Goal: Contribute content

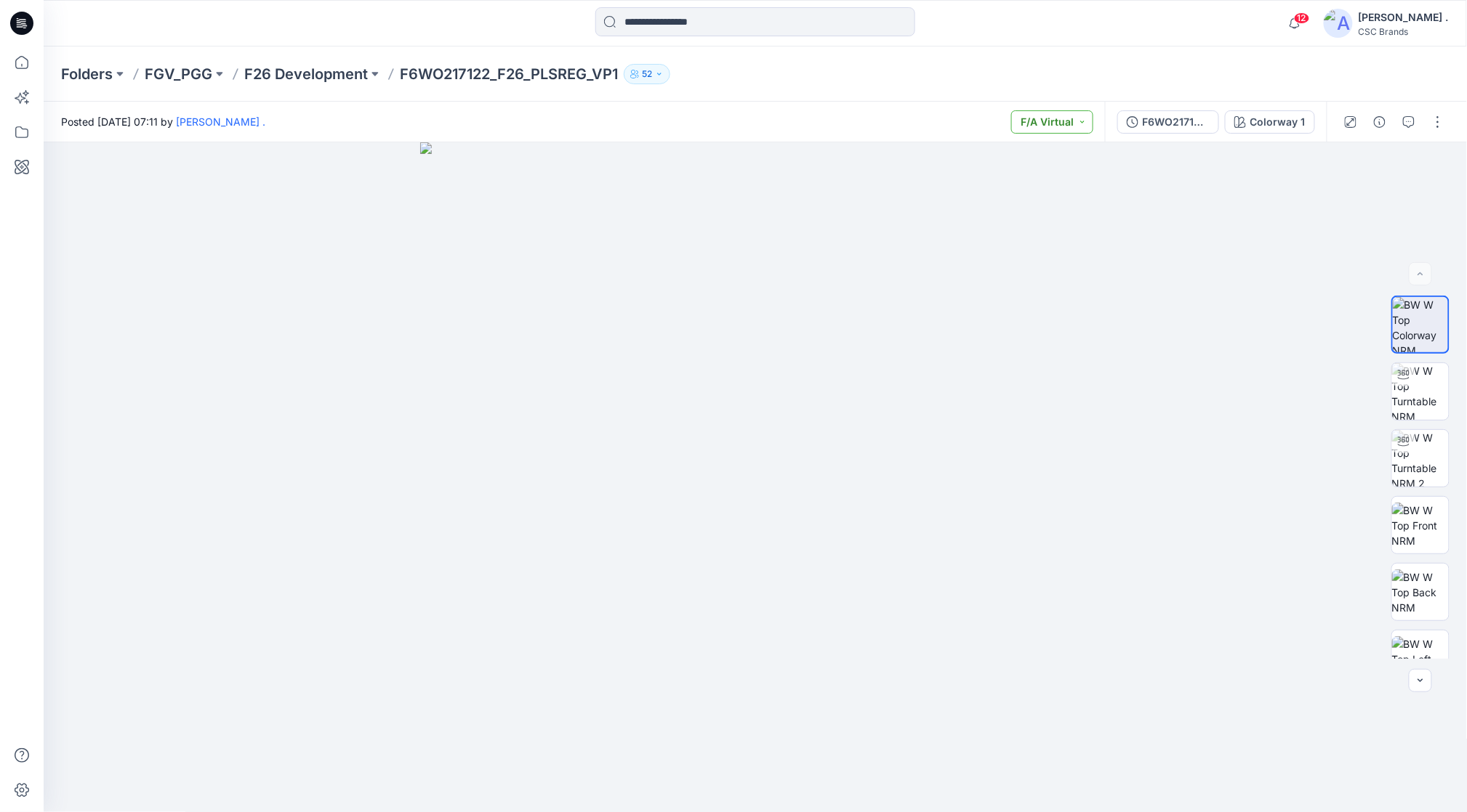
click at [1078, 125] on button "F/A Virtual" at bounding box center [1052, 122] width 82 height 24
click at [1437, 117] on button "button" at bounding box center [1438, 122] width 24 height 24
click at [1371, 198] on button "Edit" at bounding box center [1377, 196] width 133 height 27
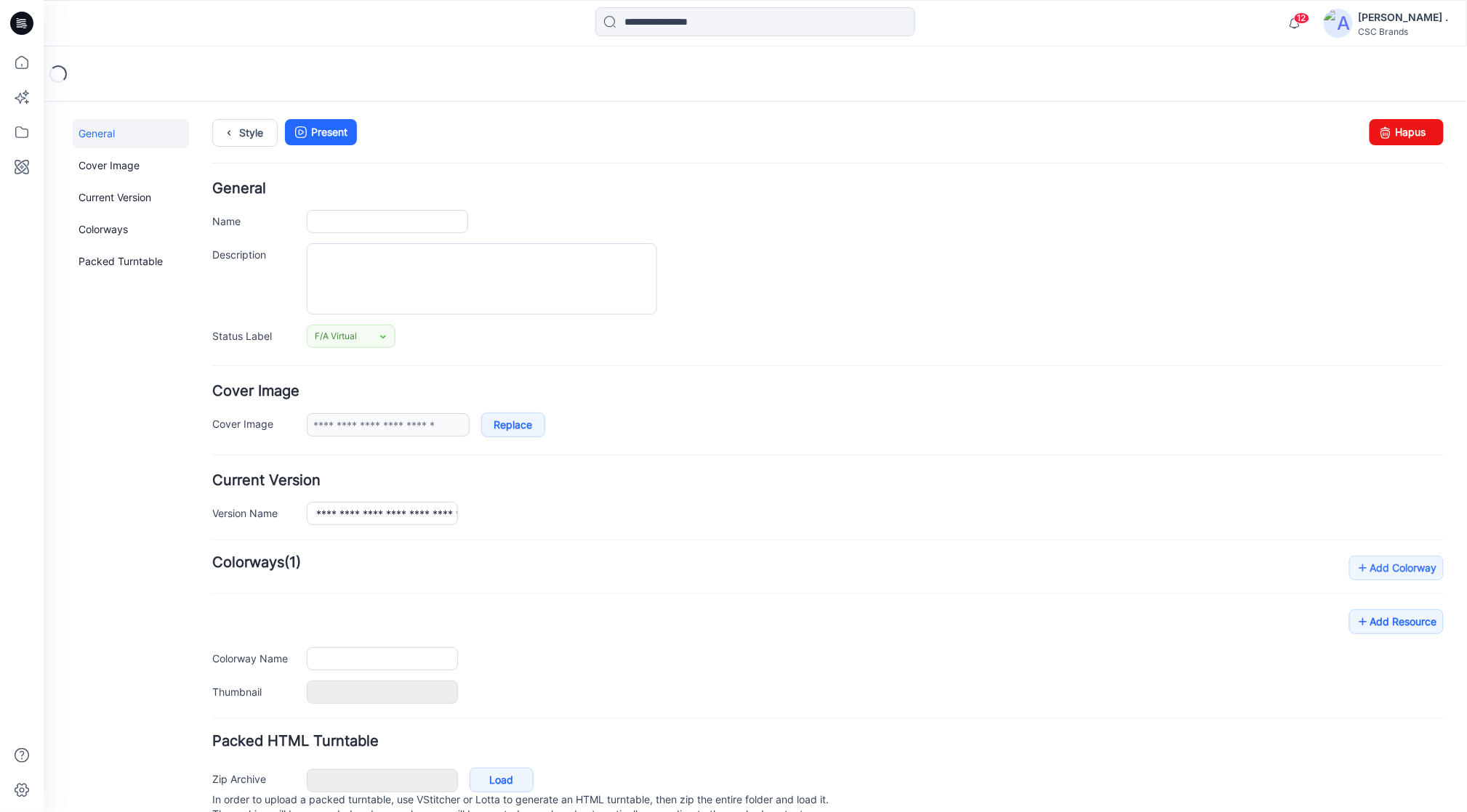
type input "**********"
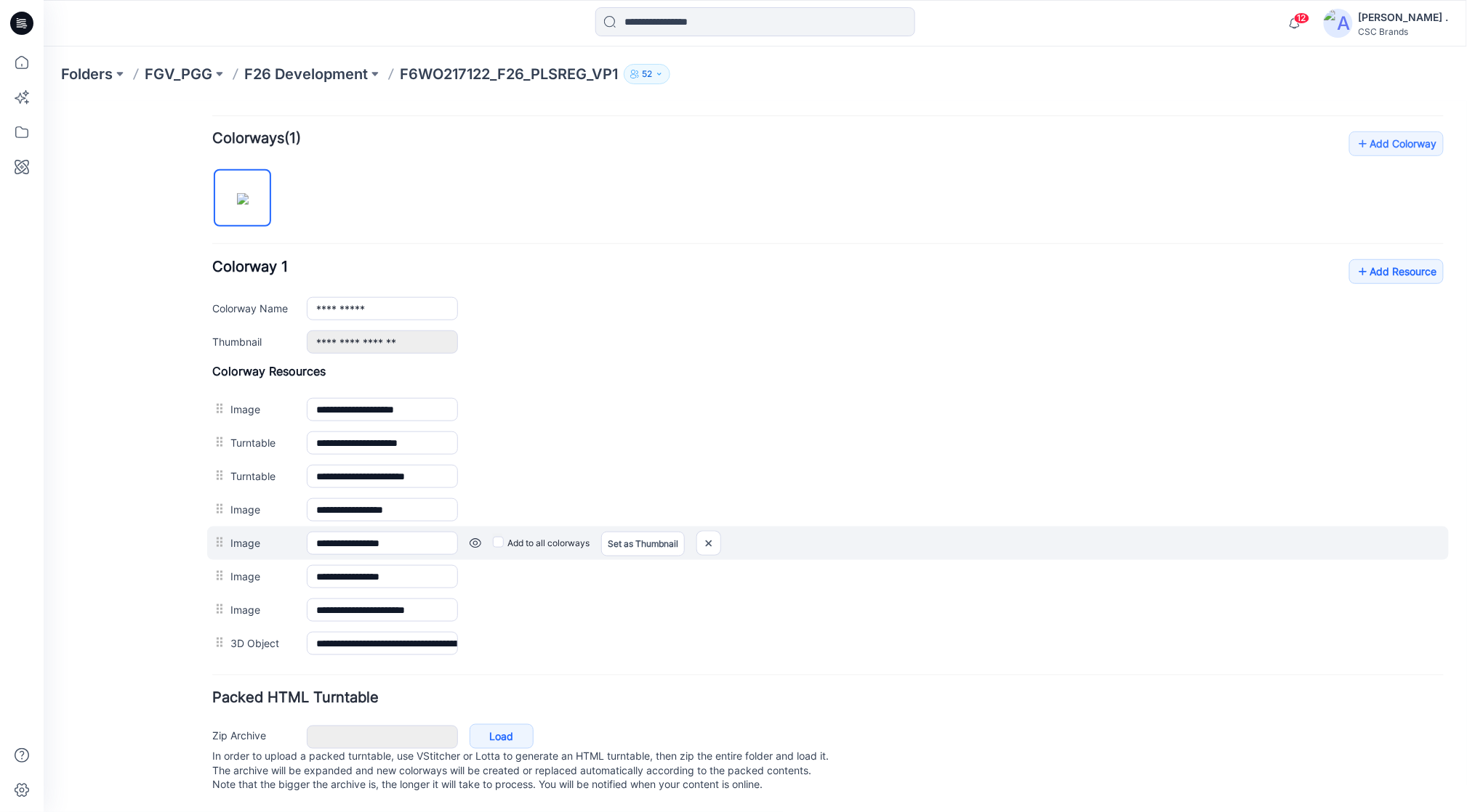
scroll to position [448, 0]
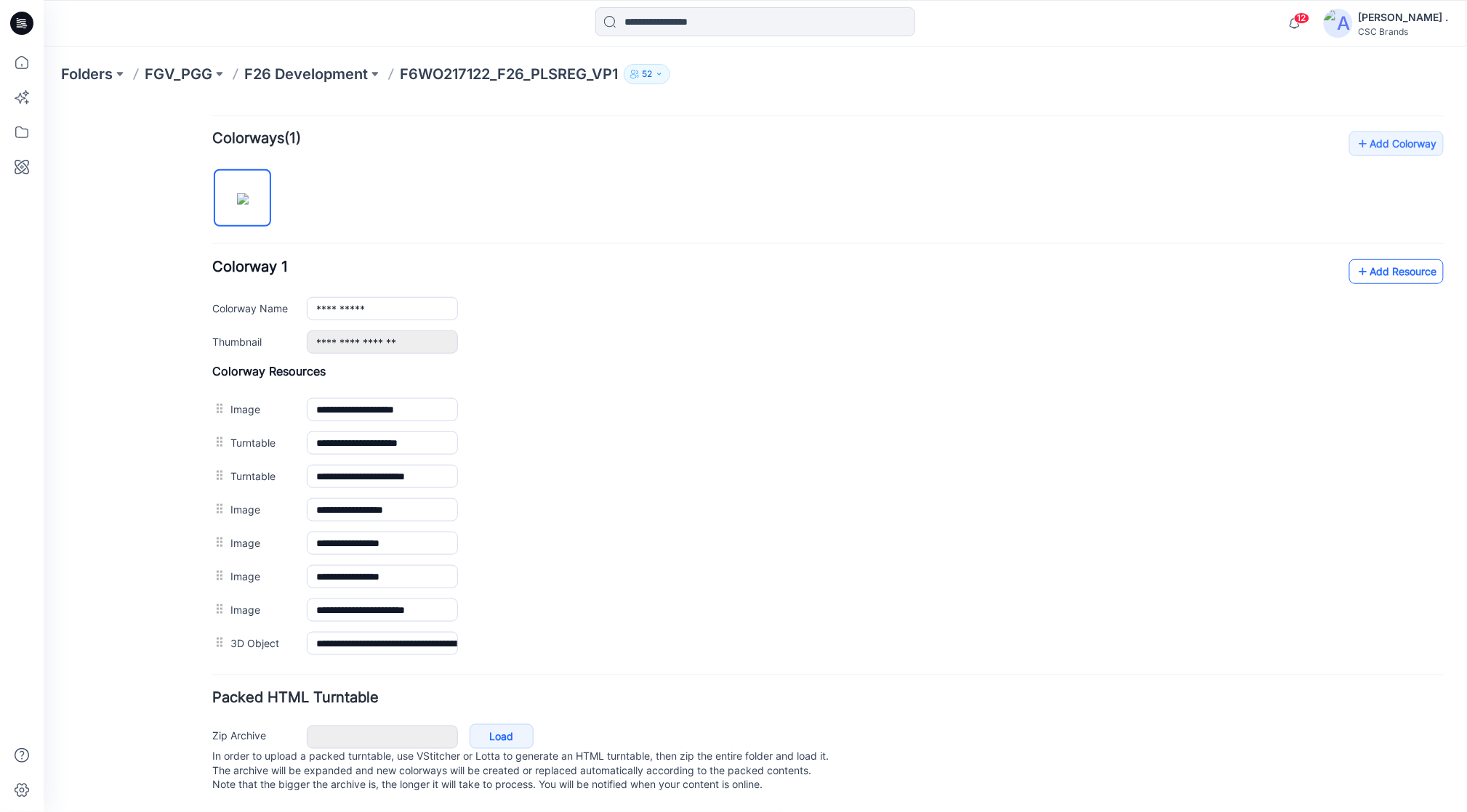
click at [1378, 259] on link "Add Resource" at bounding box center [1396, 271] width 94 height 24
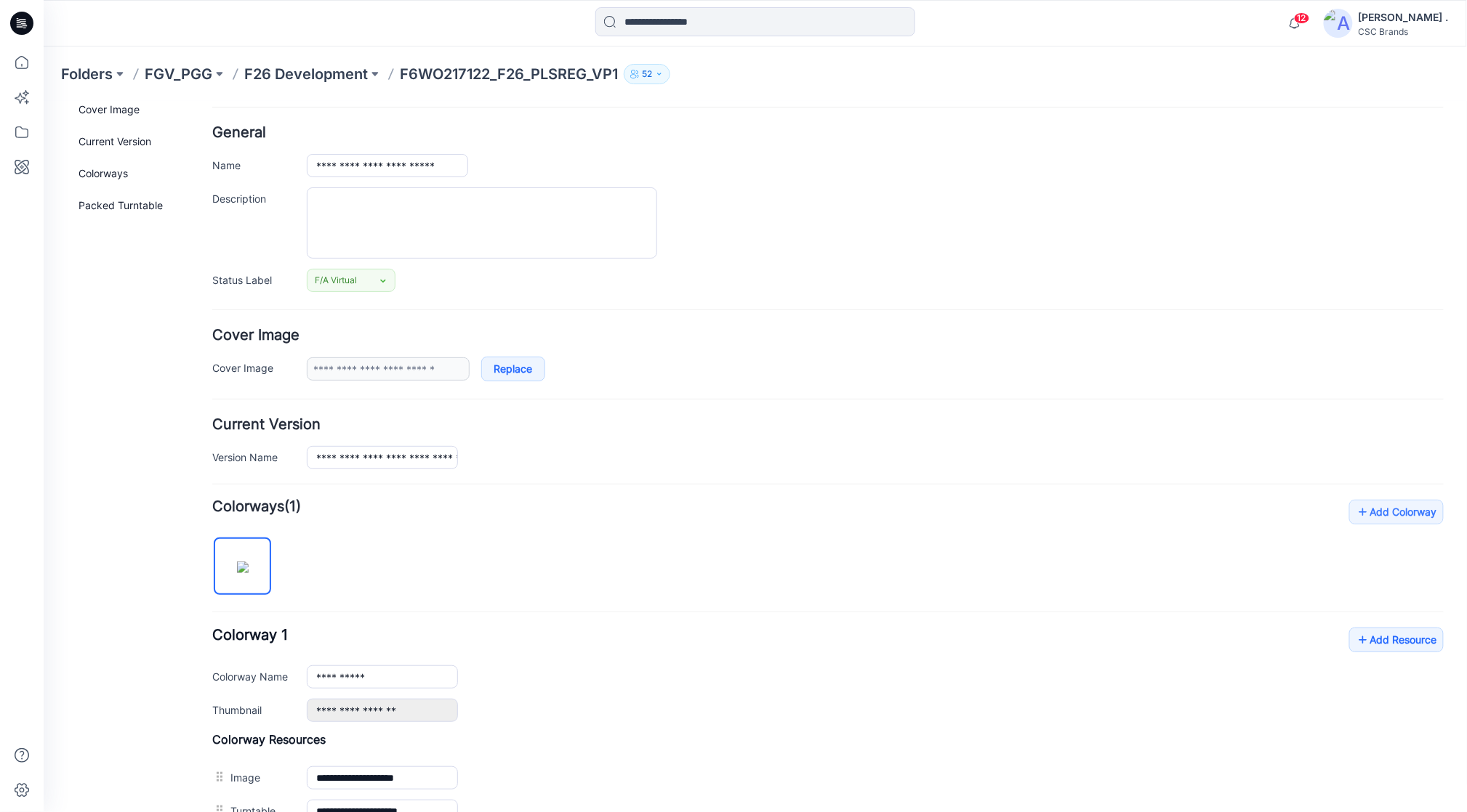
scroll to position [0, 0]
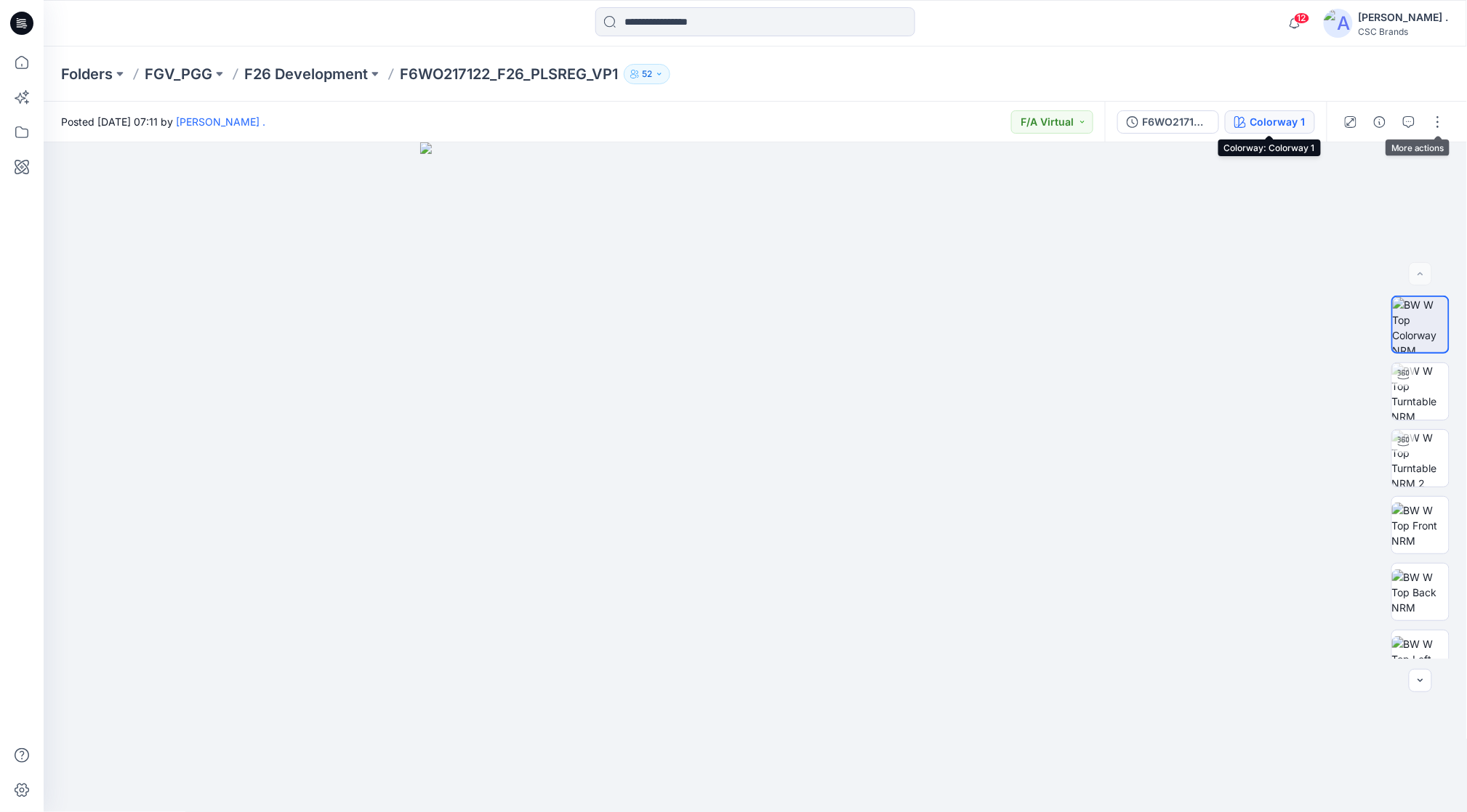
click at [1289, 119] on div "Colorway 1" at bounding box center [1278, 122] width 55 height 16
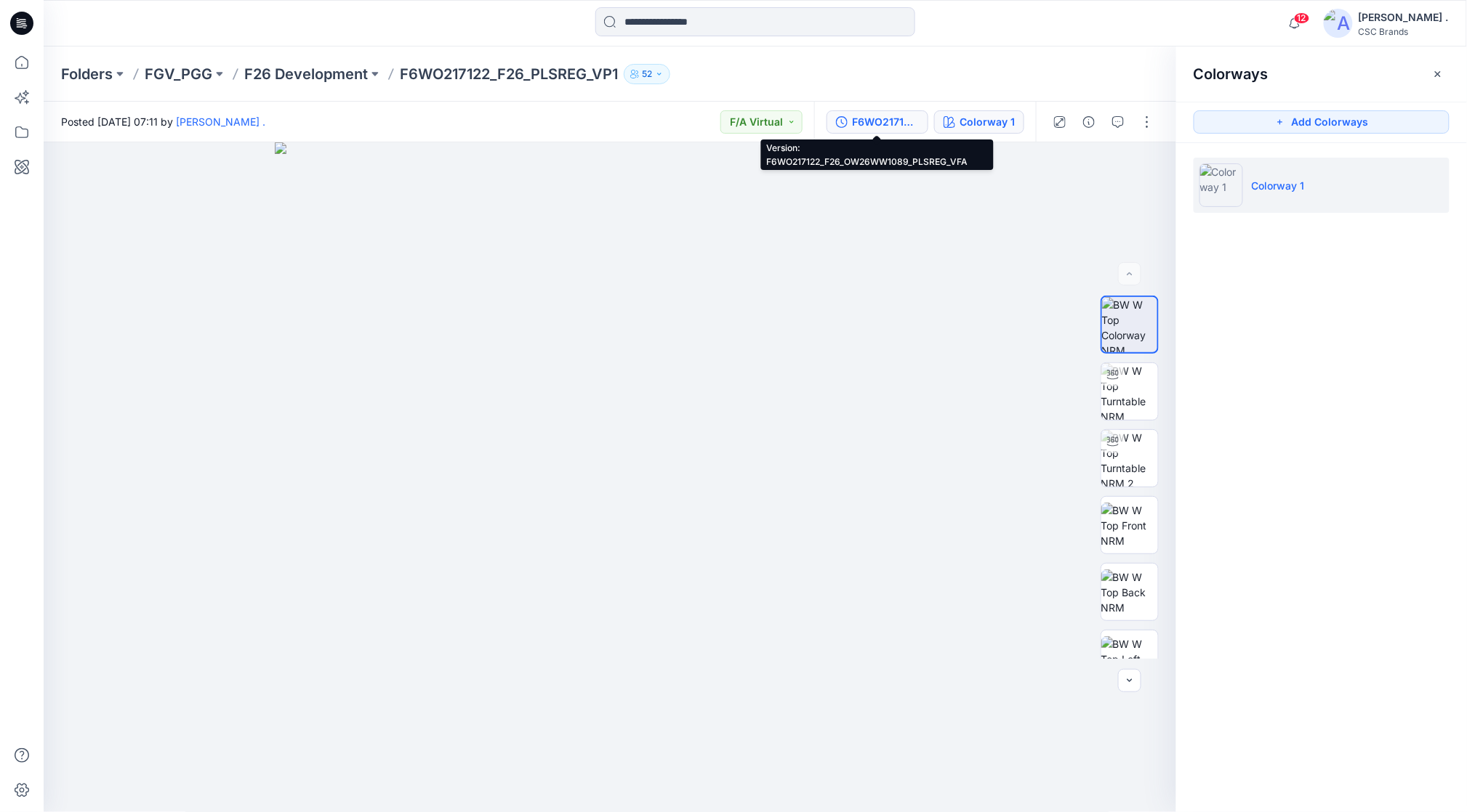
click at [882, 123] on div "F6WO217122_F26_OW26WW1089_PLSREG_VFA" at bounding box center [885, 122] width 67 height 16
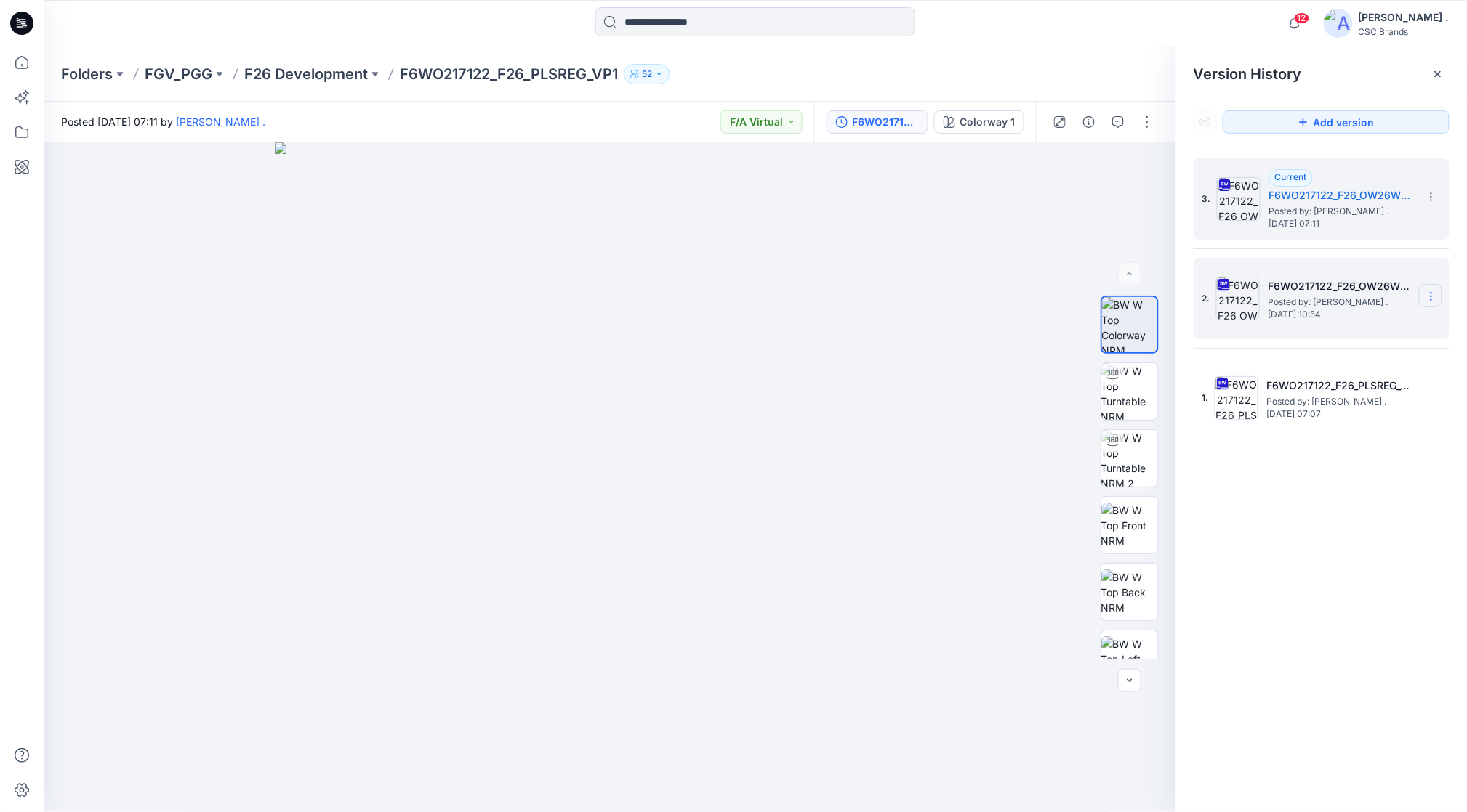
click at [1432, 297] on icon at bounding box center [1431, 296] width 12 height 12
click at [1359, 448] on span "Delete Version" at bounding box center [1330, 448] width 68 height 17
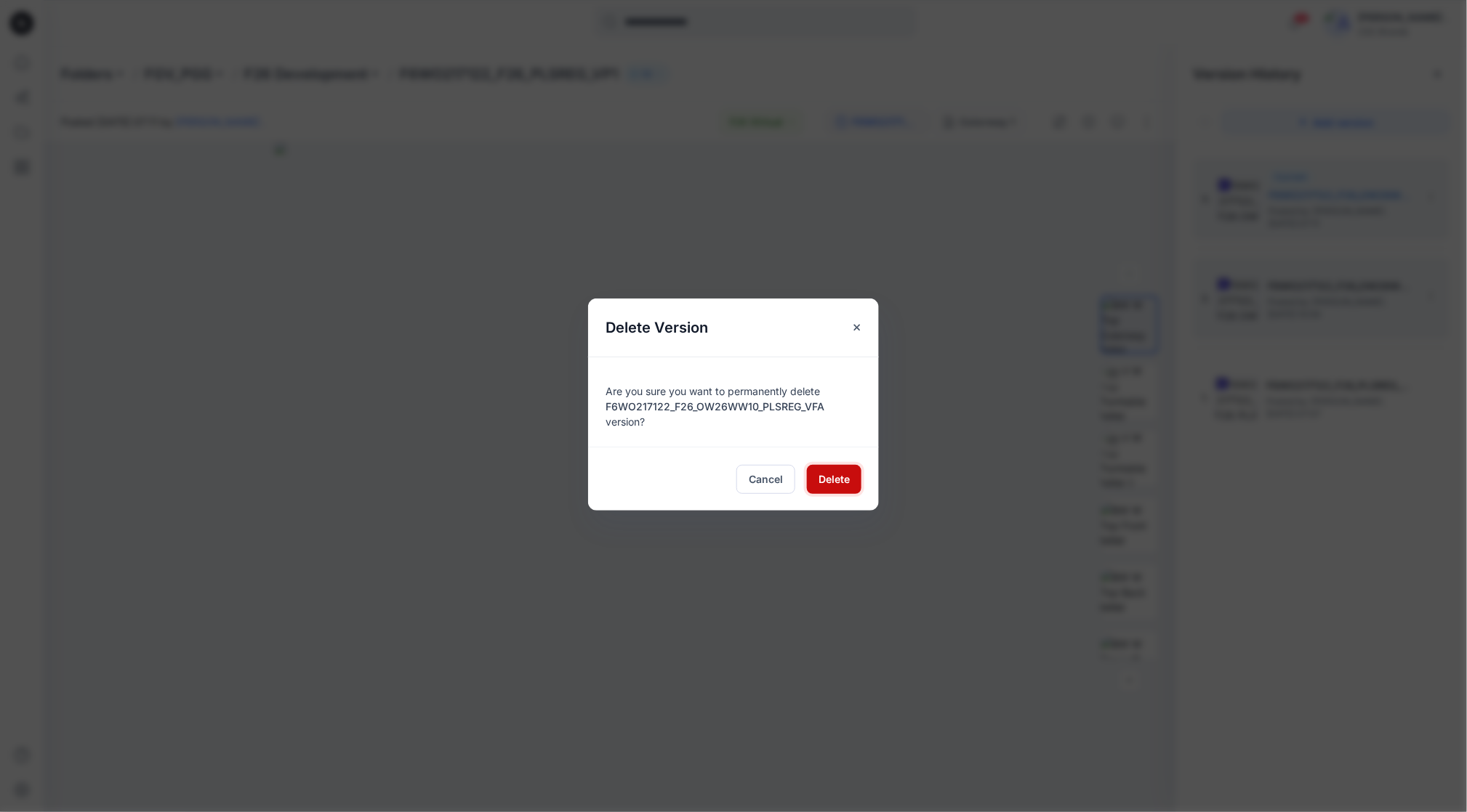
click at [827, 483] on span "Delete" at bounding box center [834, 479] width 31 height 15
